Goal: Information Seeking & Learning: Find specific page/section

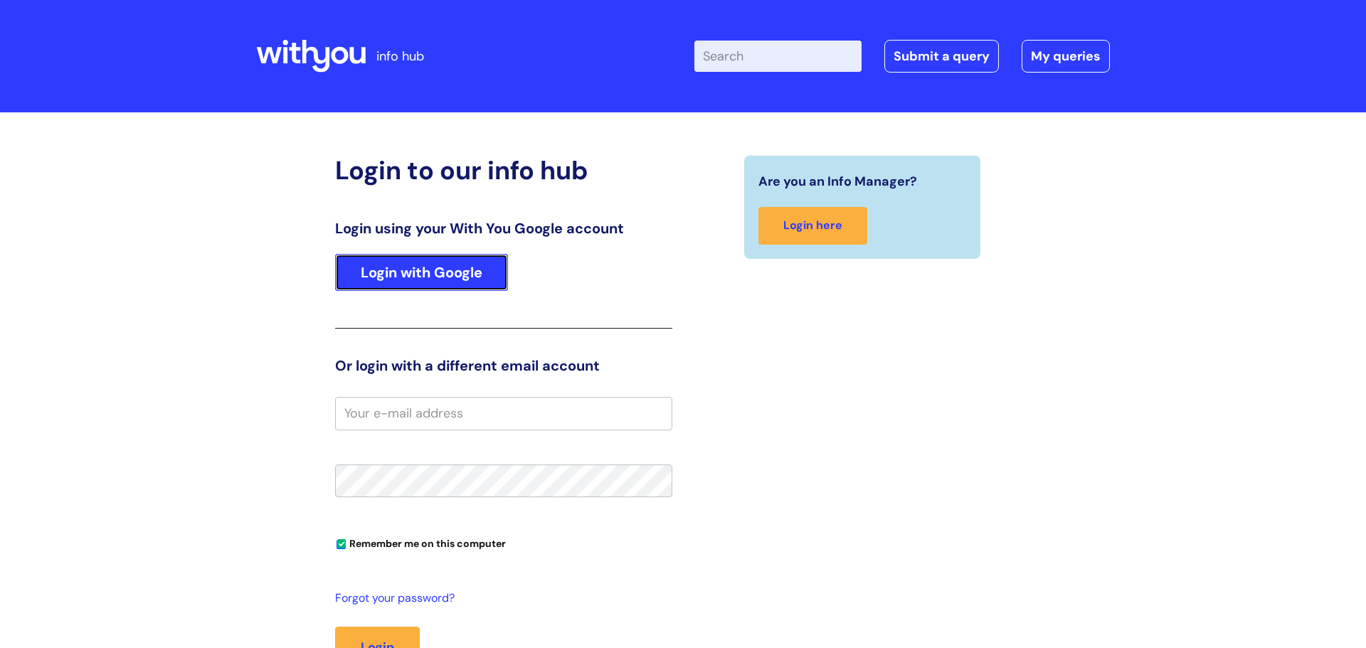
click at [445, 270] on link "Login with Google" at bounding box center [421, 272] width 173 height 37
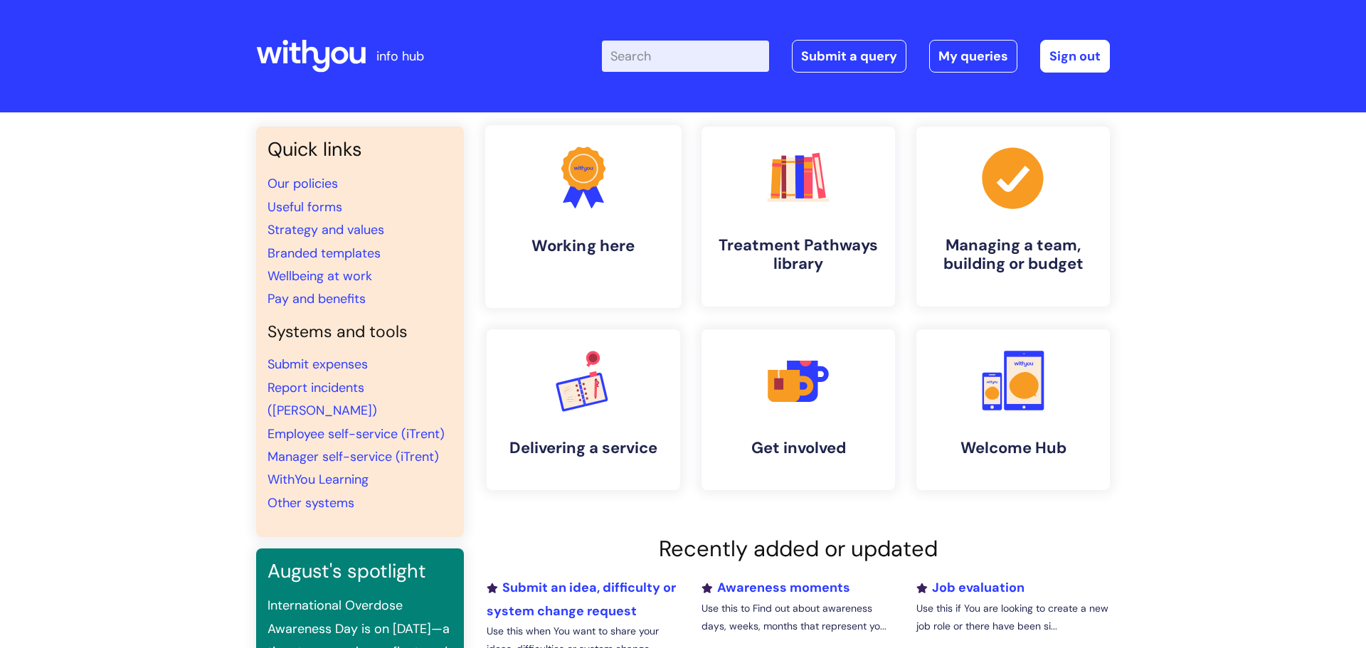
click at [535, 255] on h4 "Working here" at bounding box center [584, 245] width 174 height 19
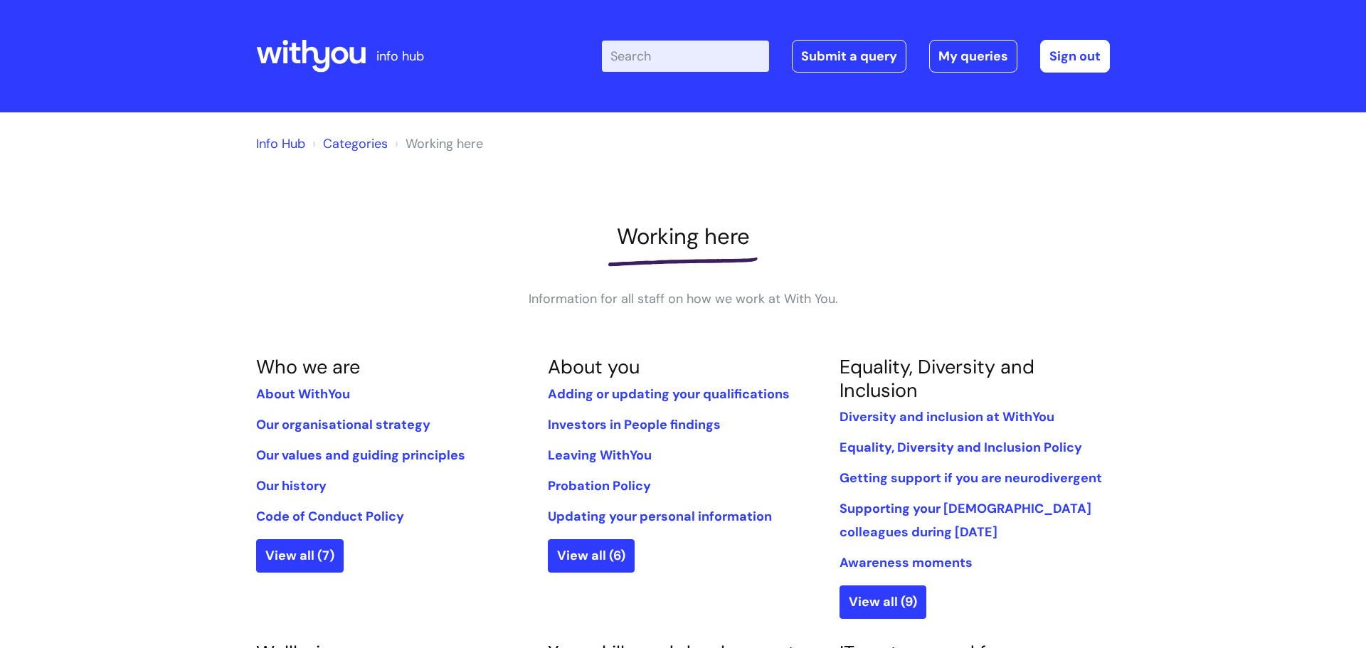
click at [709, 49] on input "Enter your search term here..." at bounding box center [685, 56] width 167 height 31
type input "p"
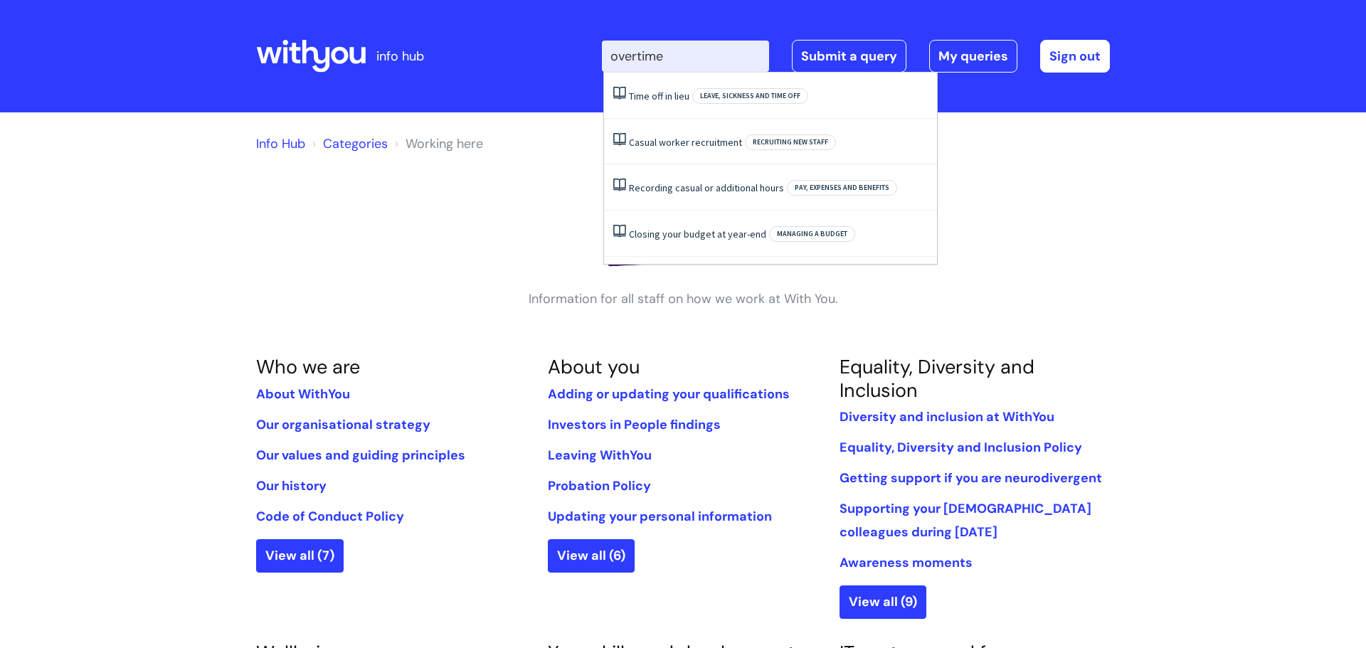
click button "Search" at bounding box center [0, 0] width 0 height 0
type input "overtime4"
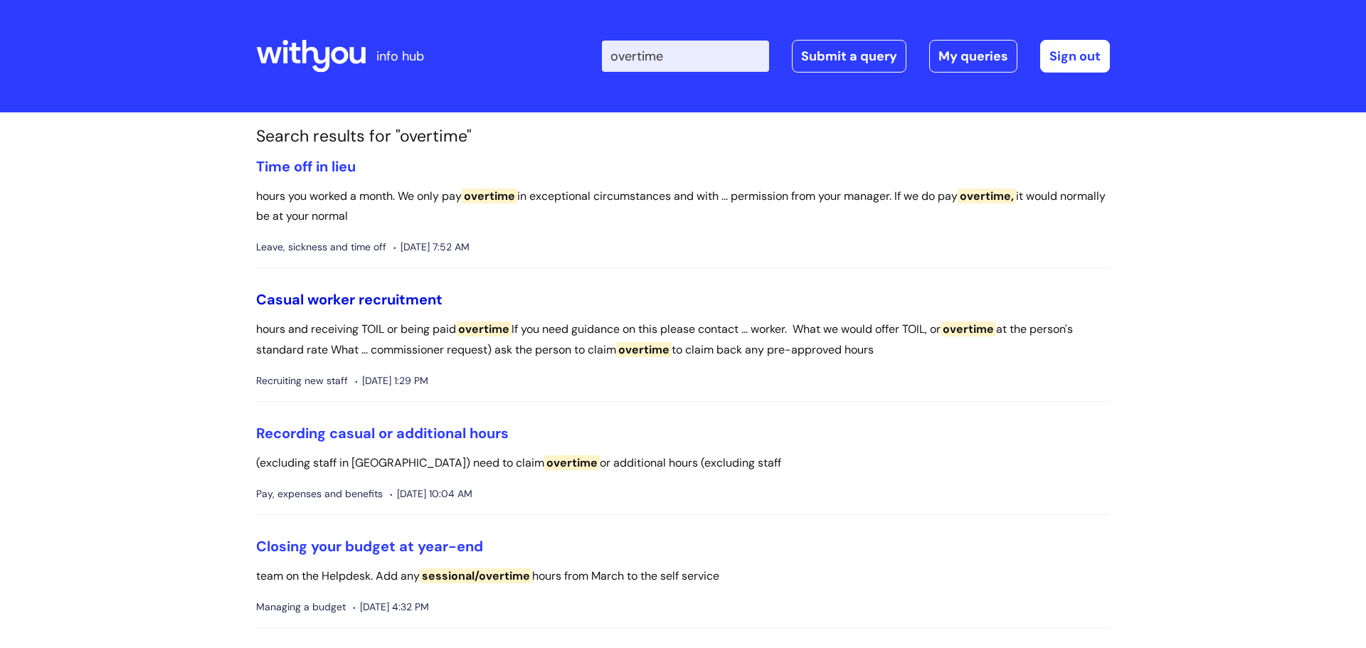
click at [358, 302] on link "Casual worker recruitment" at bounding box center [349, 299] width 186 height 19
